Goal: Task Accomplishment & Management: Manage account settings

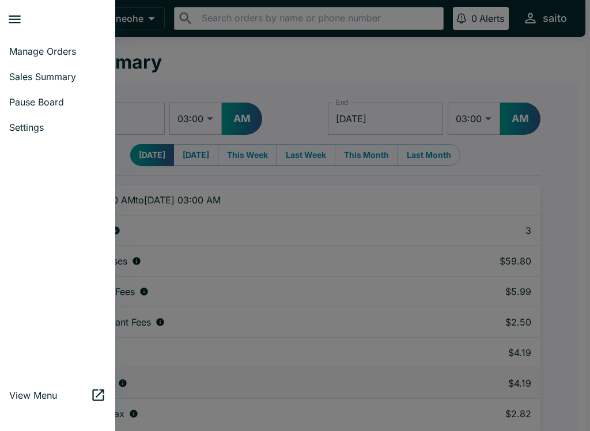
select select "03:00"
click at [26, 51] on span "Manage Orders" at bounding box center [57, 51] width 97 height 12
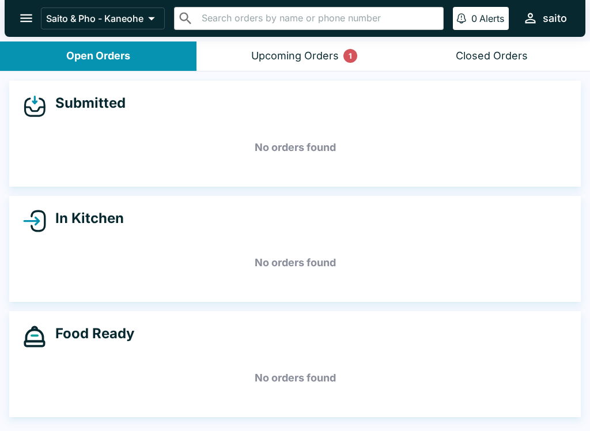
click at [347, 56] on div "1" at bounding box center [350, 56] width 14 height 14
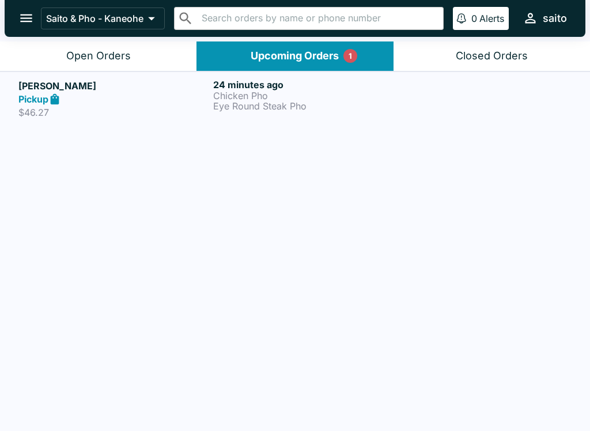
click at [119, 50] on div "Open Orders" at bounding box center [98, 56] width 65 height 13
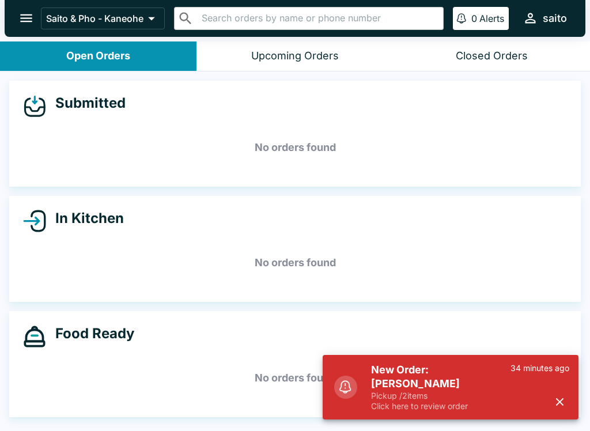
click at [446, 389] on h5 "New Order: [PERSON_NAME]" at bounding box center [440, 377] width 139 height 28
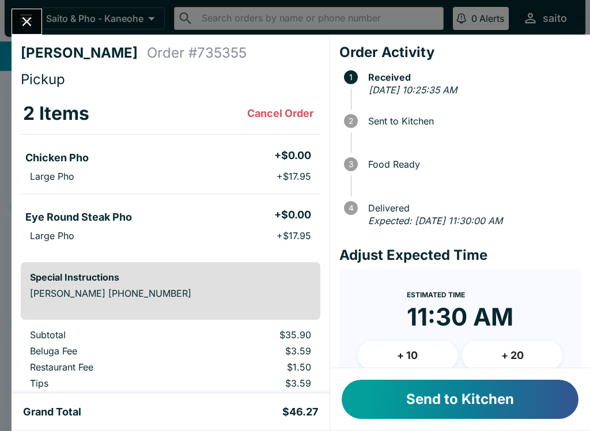
click at [477, 400] on button "Send to Kitchen" at bounding box center [460, 399] width 237 height 39
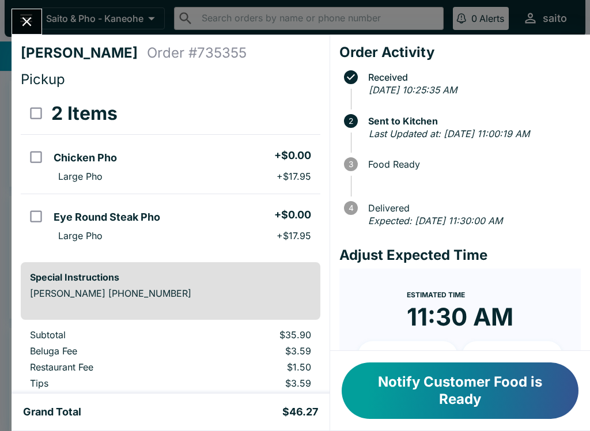
click at [456, 377] on button "Notify Customer Food is Ready" at bounding box center [460, 390] width 237 height 56
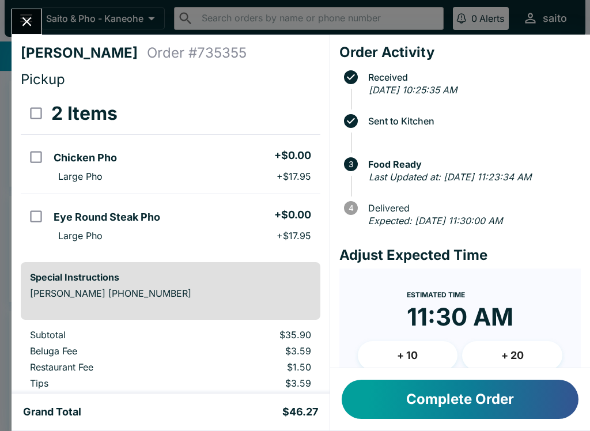
click at [403, 397] on button "Complete Order" at bounding box center [460, 399] width 237 height 39
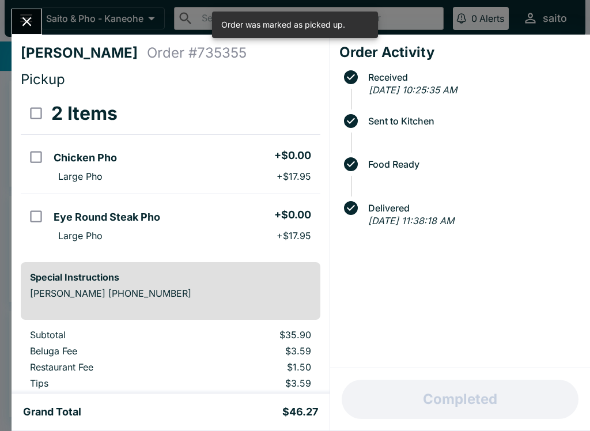
click at [17, 13] on button "Close" at bounding box center [26, 21] width 29 height 25
